Goal: Check status: Check status

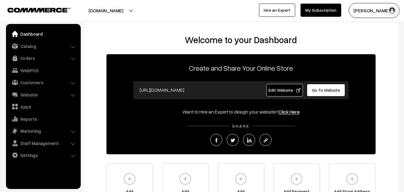
click at [29, 58] on link "Orders" at bounding box center [42, 58] width 71 height 11
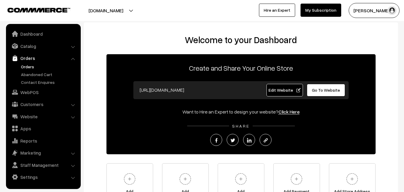
click at [28, 66] on link "Orders" at bounding box center [48, 66] width 59 height 6
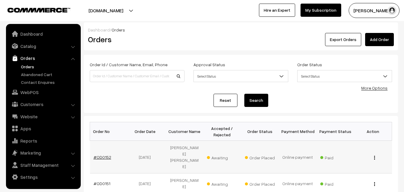
click at [105, 154] on link "#OD0152" at bounding box center [103, 156] width 18 height 5
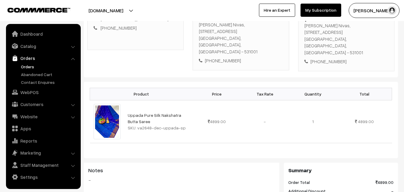
scroll to position [120, 0]
drag, startPoint x: 135, startPoint y: 113, endPoint x: 181, endPoint y: 113, distance: 45.8
click at [181, 124] on div "SKU: va2648-dec-uppada-sp" at bounding box center [159, 127] width 62 height 6
copy div "va2648-dec-uppada-sp"
click at [28, 45] on link "Catalog" at bounding box center [42, 46] width 71 height 11
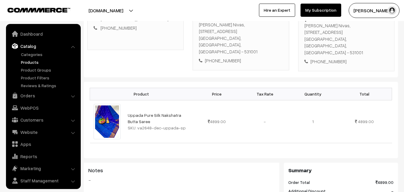
click at [28, 61] on link "Products" at bounding box center [48, 62] width 59 height 6
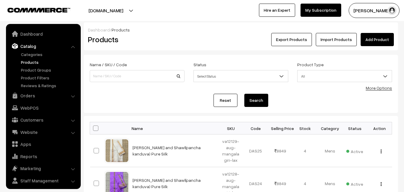
scroll to position [15, 0]
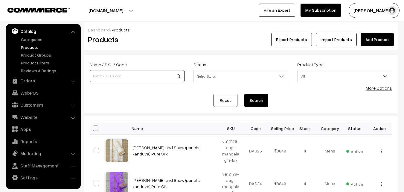
paste input "va2648-dec-uppada-sp"
type input "va2648-dec-uppada-sp"
click at [258, 101] on button "Search" at bounding box center [256, 100] width 24 height 13
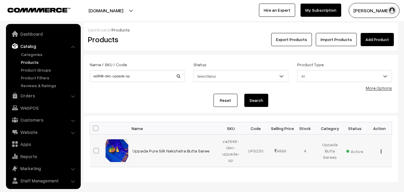
scroll to position [15, 0]
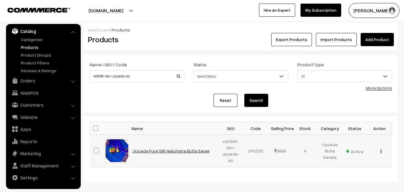
click at [167, 152] on link "Uppada Pure Silk Nakshatra Butta Saree" at bounding box center [170, 150] width 77 height 5
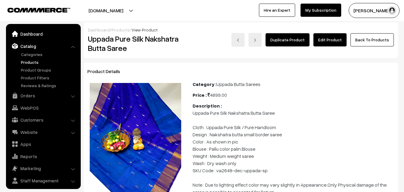
click at [33, 37] on link "Dashboard" at bounding box center [42, 33] width 71 height 11
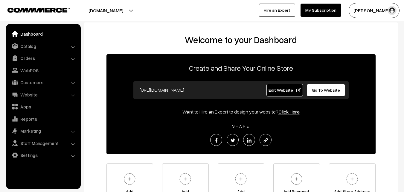
click at [30, 57] on link "Orders" at bounding box center [42, 58] width 71 height 11
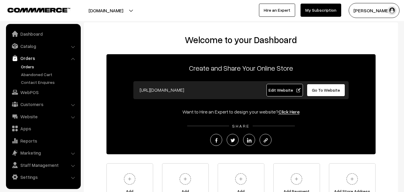
click at [30, 66] on link "Orders" at bounding box center [48, 66] width 59 height 6
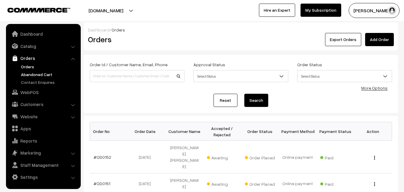
click at [31, 73] on link "Abandoned Cart" at bounding box center [48, 74] width 59 height 6
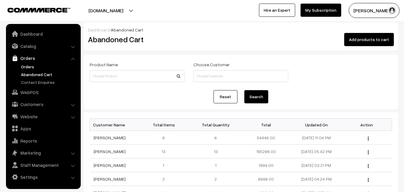
click at [29, 66] on link "Orders" at bounding box center [48, 66] width 59 height 6
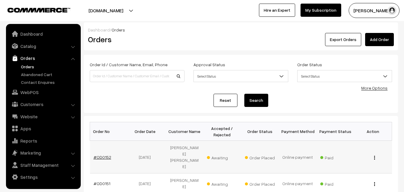
click at [100, 154] on link "#OD0152" at bounding box center [103, 156] width 18 height 5
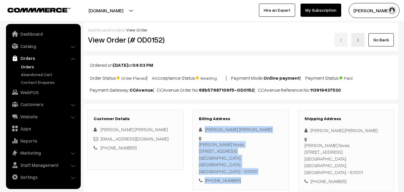
drag, startPoint x: 206, startPoint y: 128, endPoint x: 239, endPoint y: 164, distance: 48.9
click at [239, 164] on div "[PERSON_NAME] [PERSON_NAME] [PERSON_NAME][STREET_ADDRESS] [PHONE_NUMBER]" at bounding box center [241, 155] width 84 height 58
copy div "[PERSON_NAME] [PERSON_NAME] [GEOGRAPHIC_DATA][PERSON_NAME] Nivas, [STREET_ADDRE…"
click at [29, 66] on link "Orders" at bounding box center [48, 66] width 59 height 6
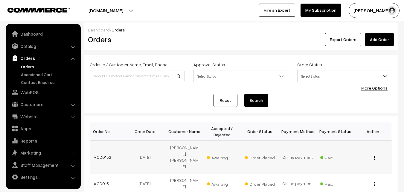
click at [105, 154] on link "#OD0152" at bounding box center [103, 156] width 18 height 5
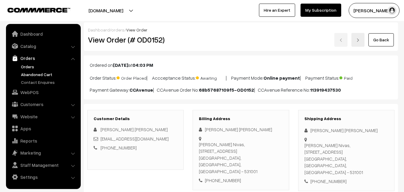
click at [33, 73] on link "Abandoned Cart" at bounding box center [48, 74] width 59 height 6
